Goal: Task Accomplishment & Management: Use online tool/utility

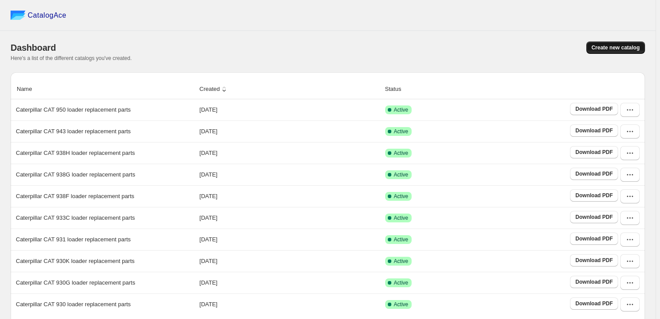
click at [632, 50] on span "Create new catalog" at bounding box center [616, 47] width 48 height 7
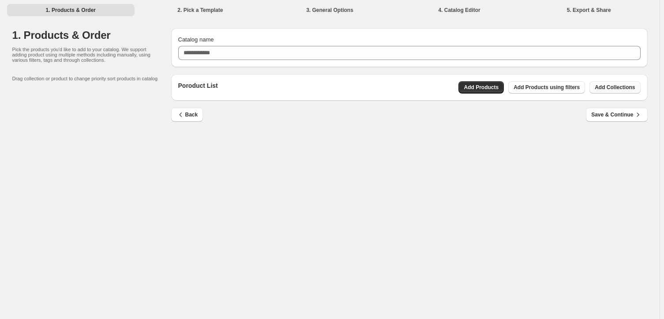
click at [618, 87] on span "Add Collections" at bounding box center [615, 87] width 40 height 7
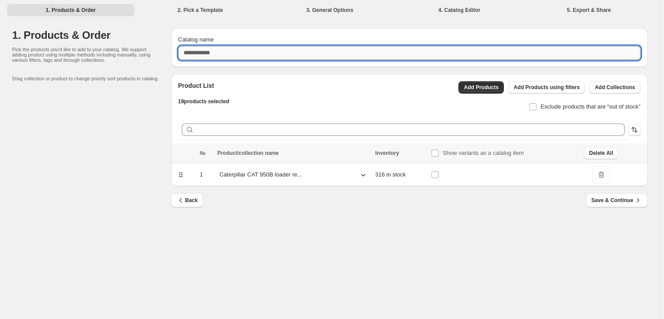
drag, startPoint x: 618, startPoint y: 87, endPoint x: 331, endPoint y: 53, distance: 288.8
click at [331, 53] on input "Catalog name" at bounding box center [409, 53] width 462 height 14
paste input "**********"
type input "**********"
click at [572, 103] on span "Exclude products that are “out of stock”" at bounding box center [590, 106] width 100 height 7
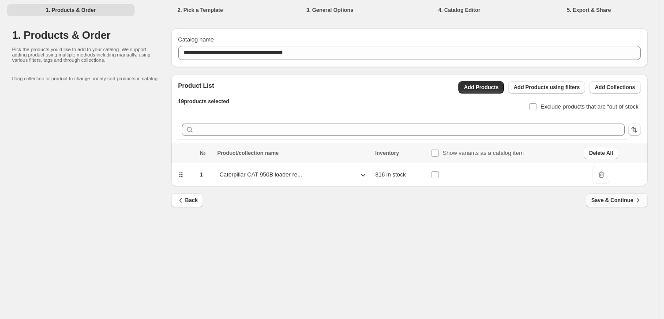
click at [623, 198] on span "Save & Continue" at bounding box center [616, 200] width 51 height 9
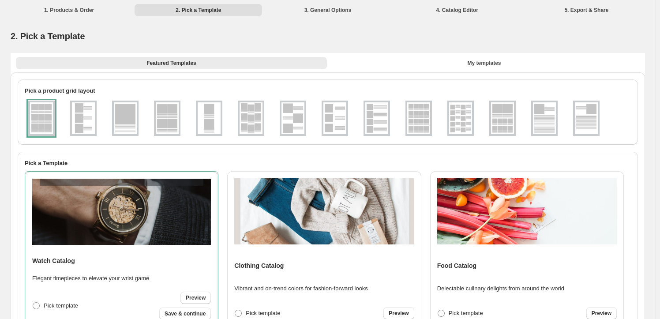
click at [468, 118] on img at bounding box center [460, 118] width 23 height 32
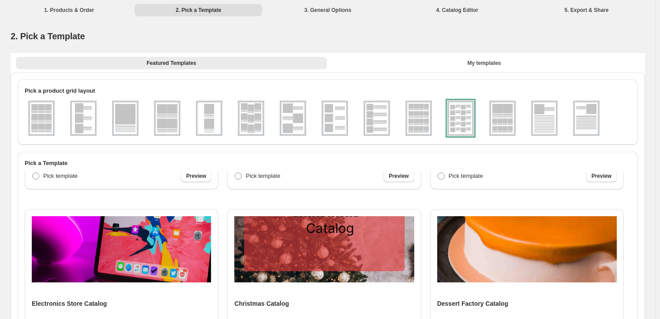
scroll to position [1226, 0]
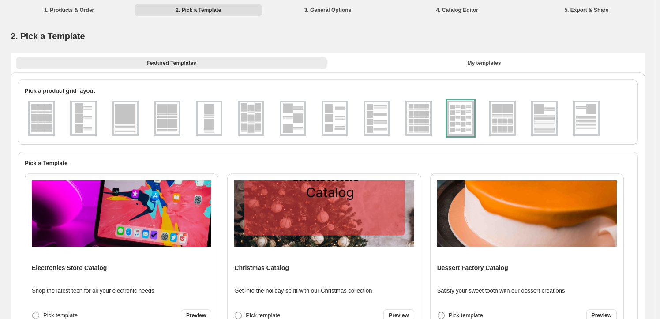
click at [195, 281] on div "Electronics Store Catalog Shop the latest tech for all your electronic needs Pi…" at bounding box center [122, 250] width 180 height 141
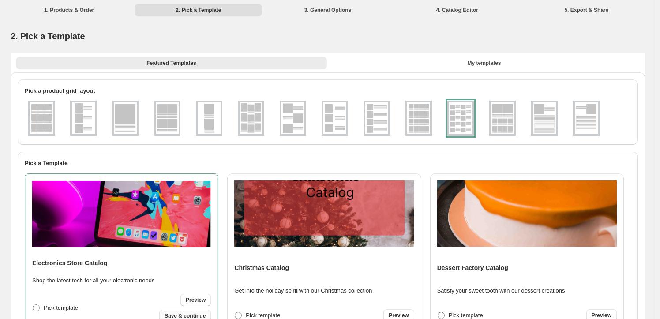
click at [196, 314] on span "Save & continue" at bounding box center [185, 315] width 41 height 7
select select "**********"
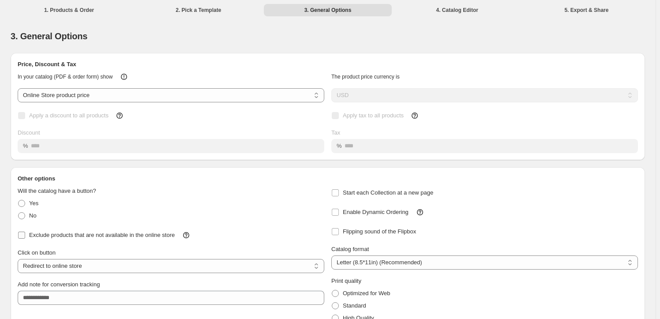
click at [67, 233] on span "Exclude products that are not available in the online store" at bounding box center [102, 235] width 146 height 7
click at [391, 217] on label "Enable Dynamic Ordering" at bounding box center [369, 212] width 77 height 12
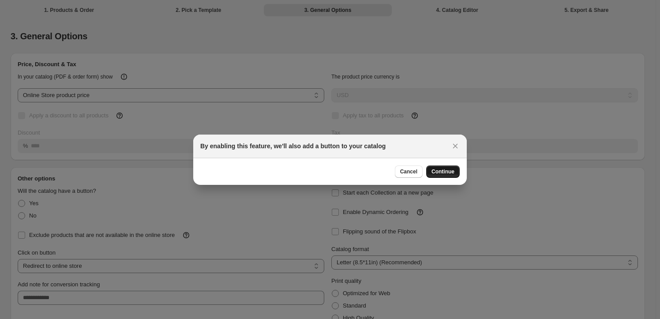
click at [443, 173] on span "Continue" at bounding box center [442, 171] width 23 height 7
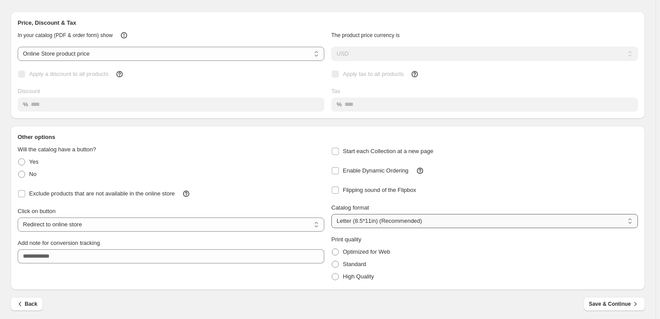
scroll to position [45, 0]
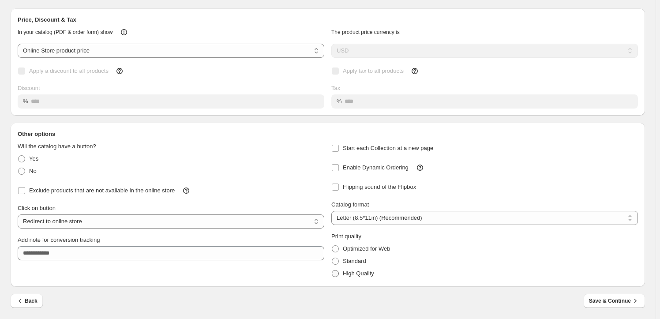
click at [349, 270] on span "High Quality" at bounding box center [358, 273] width 31 height 7
click at [637, 301] on icon "button" at bounding box center [635, 300] width 9 height 9
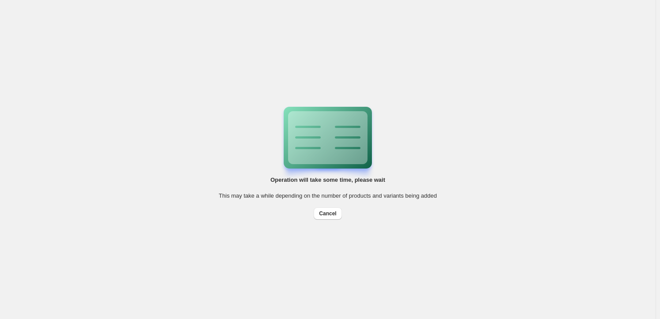
scroll to position [0, 0]
